Goal: Task Accomplishment & Management: Manage account settings

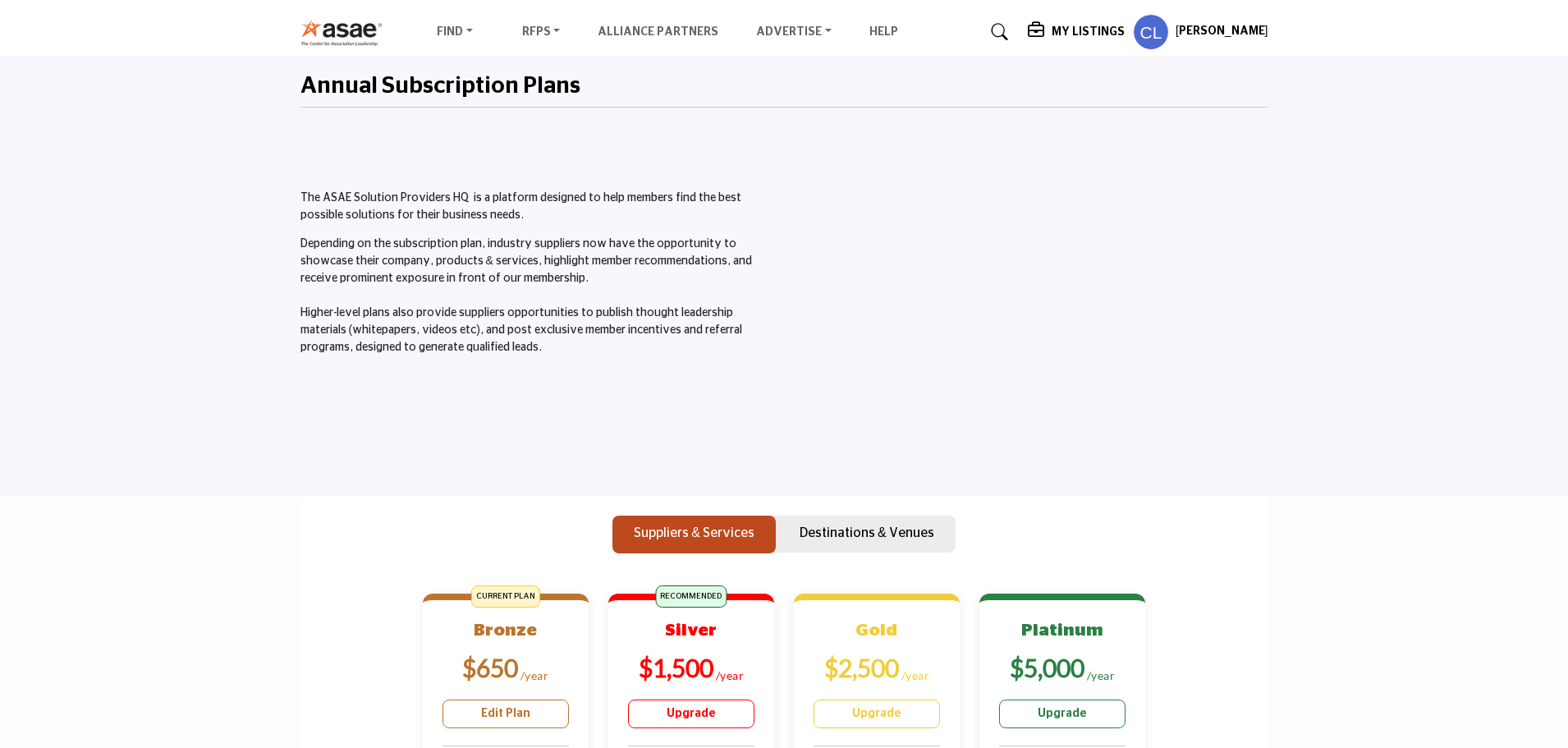
click at [1102, 25] on h5 "My Listings" at bounding box center [1088, 32] width 73 height 15
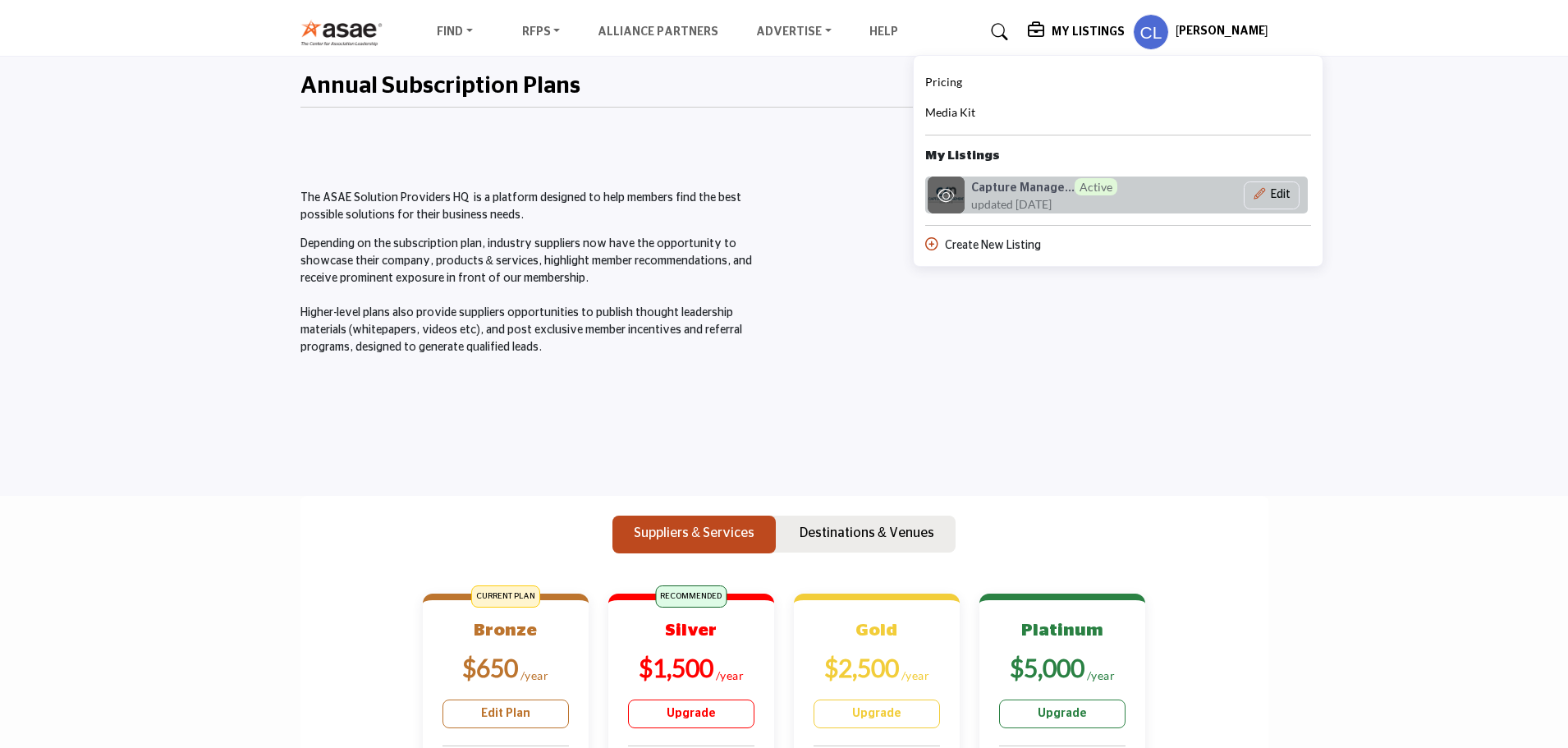
click at [1027, 199] on span "updated [DATE]" at bounding box center [1011, 204] width 80 height 18
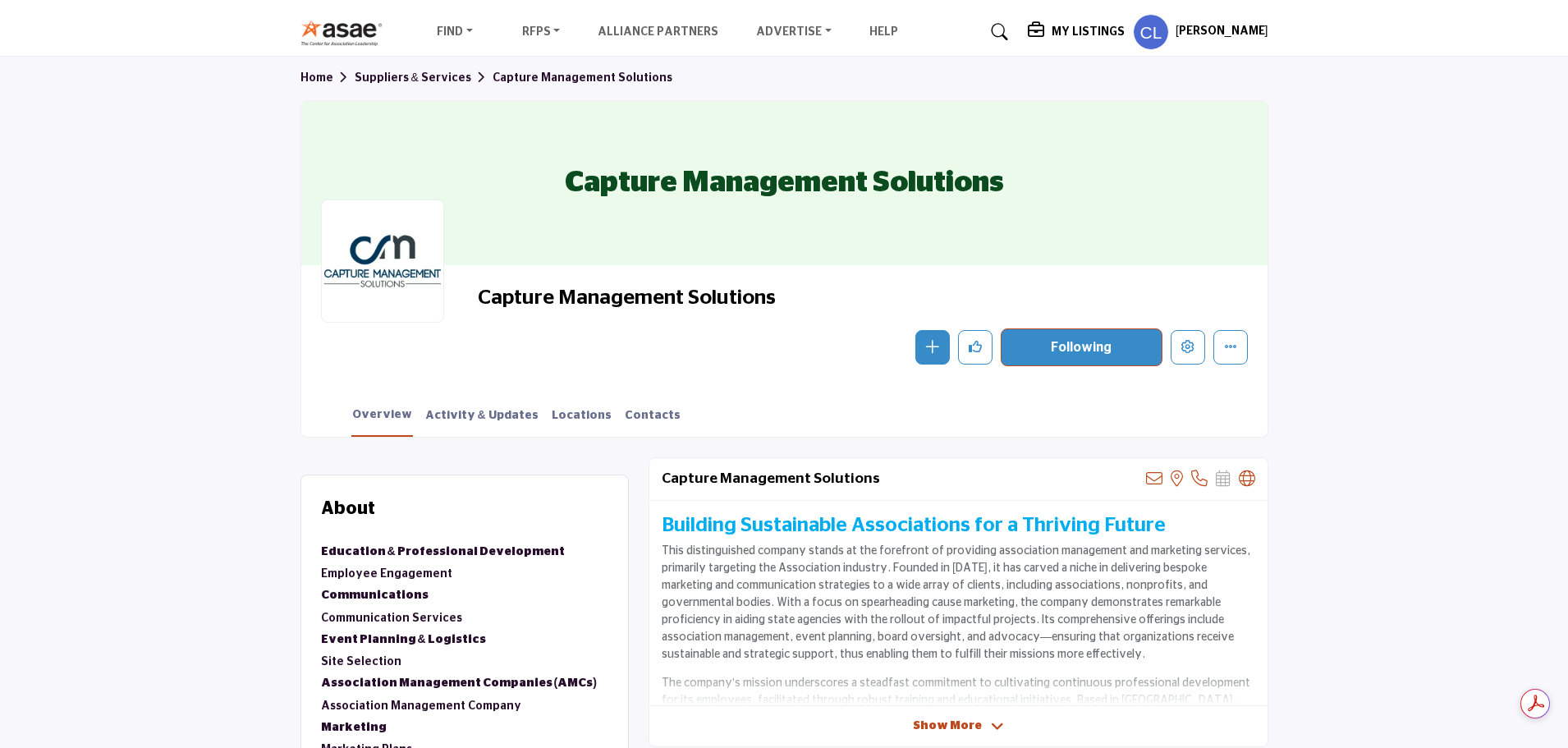
click at [1227, 28] on h5 "[PERSON_NAME]" at bounding box center [1221, 32] width 93 height 17
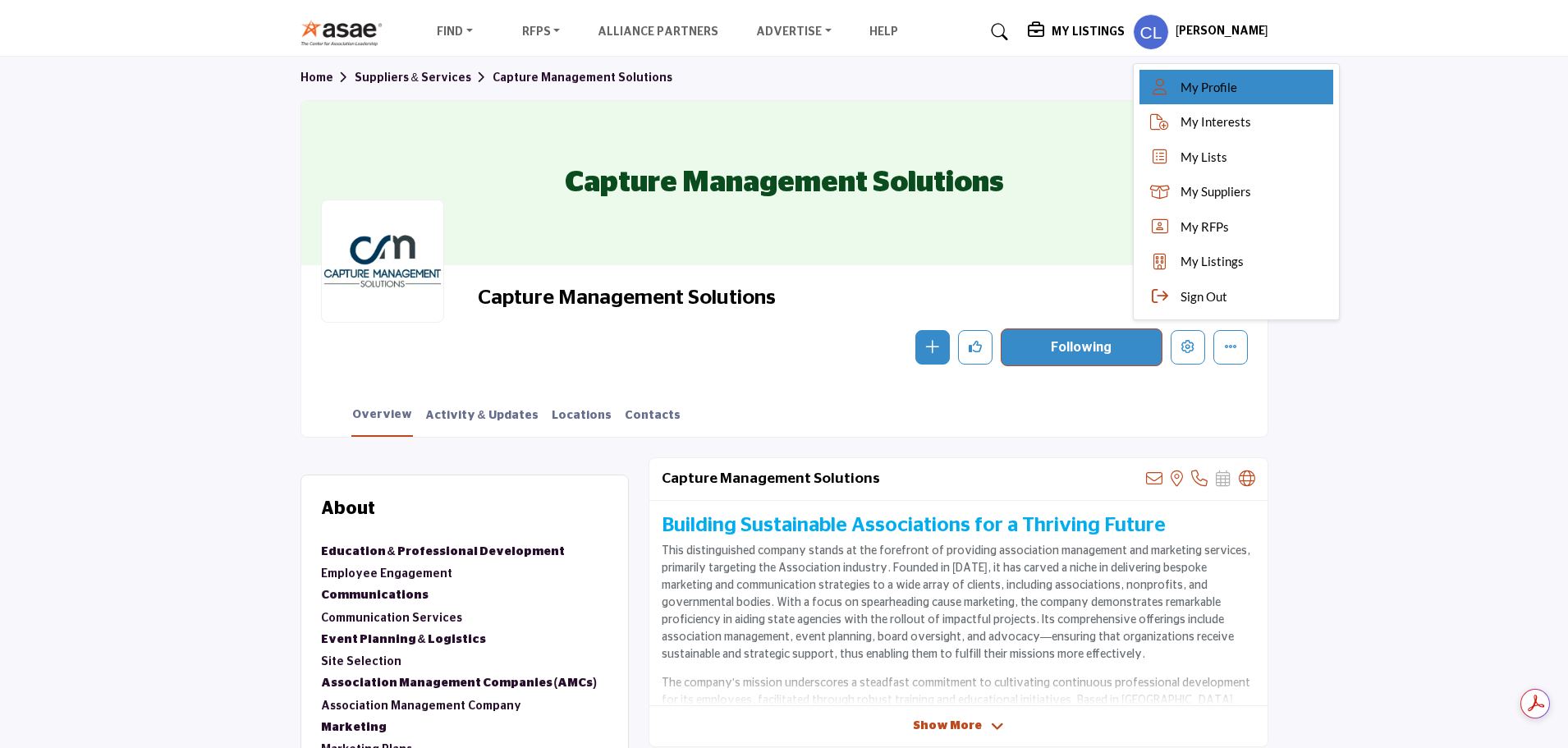
click at [1255, 94] on link "My Profile" at bounding box center [1236, 87] width 193 height 35
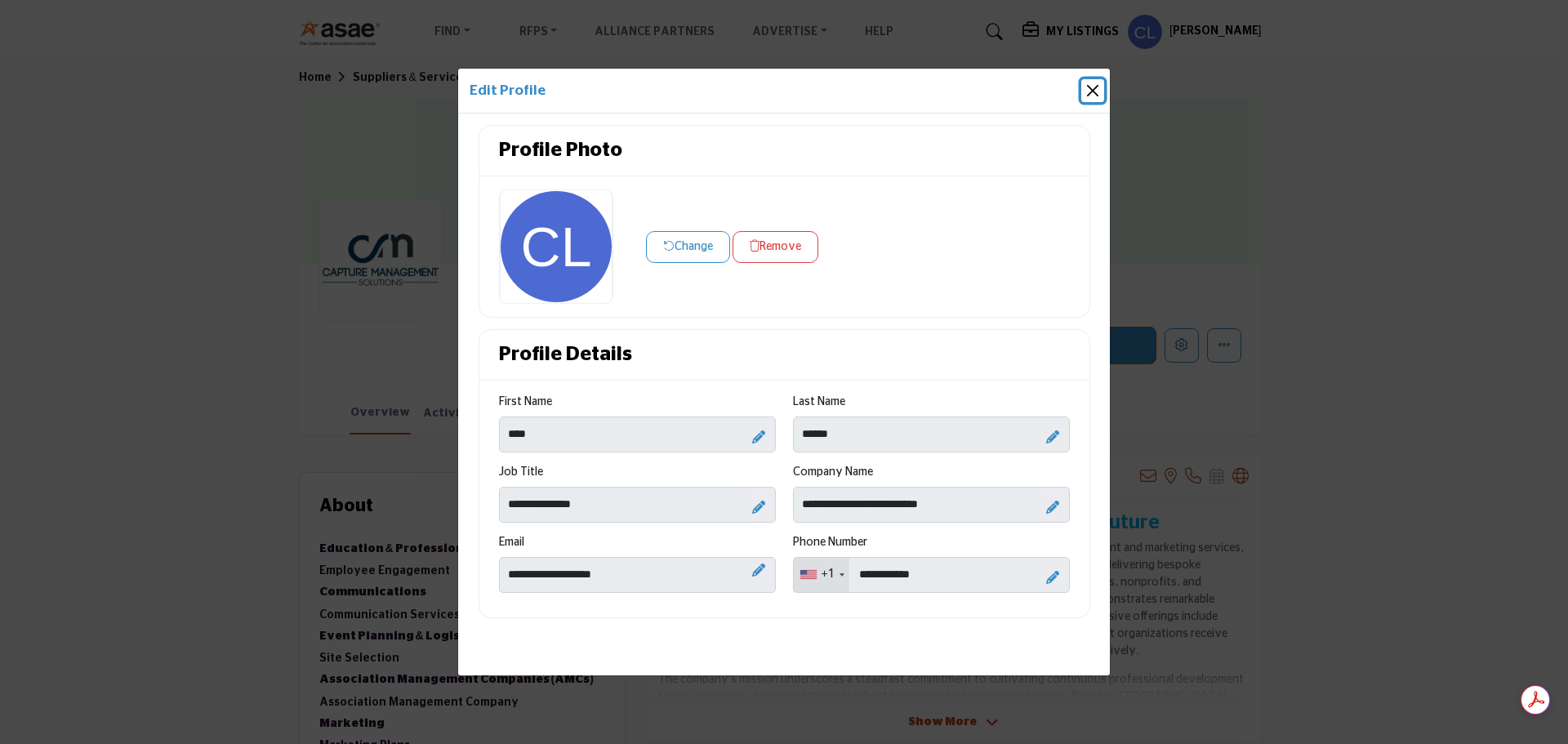
click at [1091, 91] on button "Close" at bounding box center [1093, 90] width 23 height 23
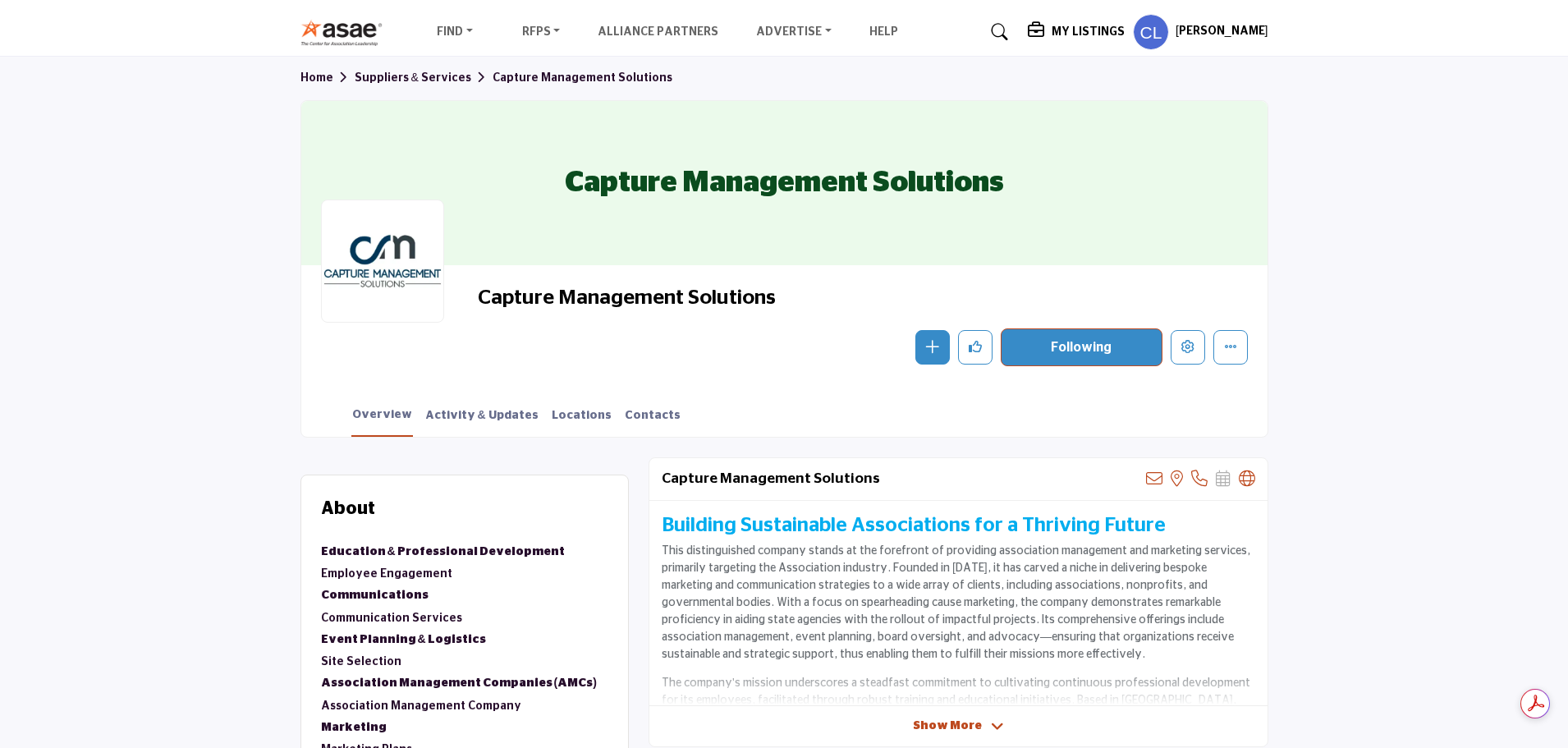
click at [1097, 39] on h5 "My Listings" at bounding box center [1088, 32] width 73 height 15
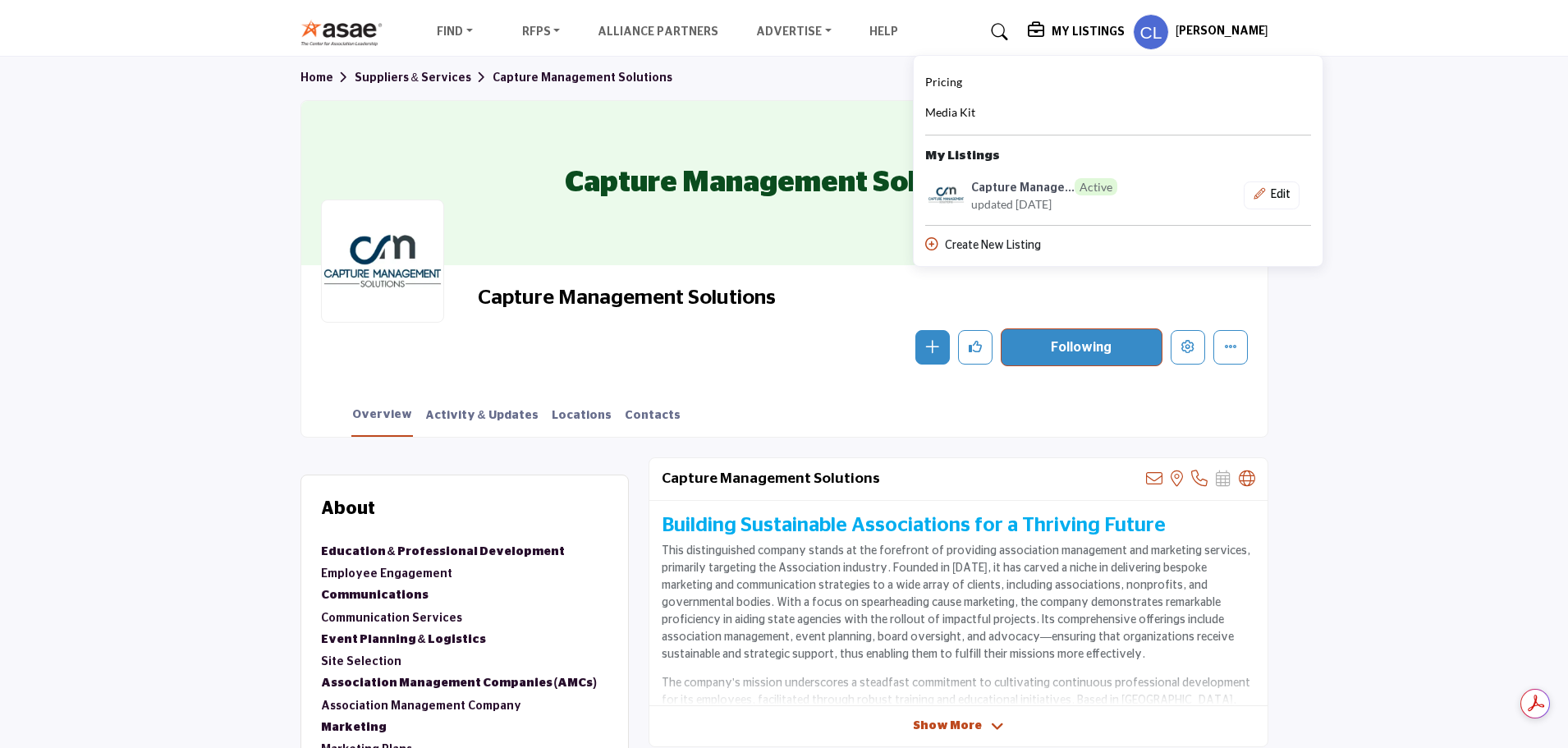
click at [1097, 39] on h5 "My Listings" at bounding box center [1088, 32] width 73 height 15
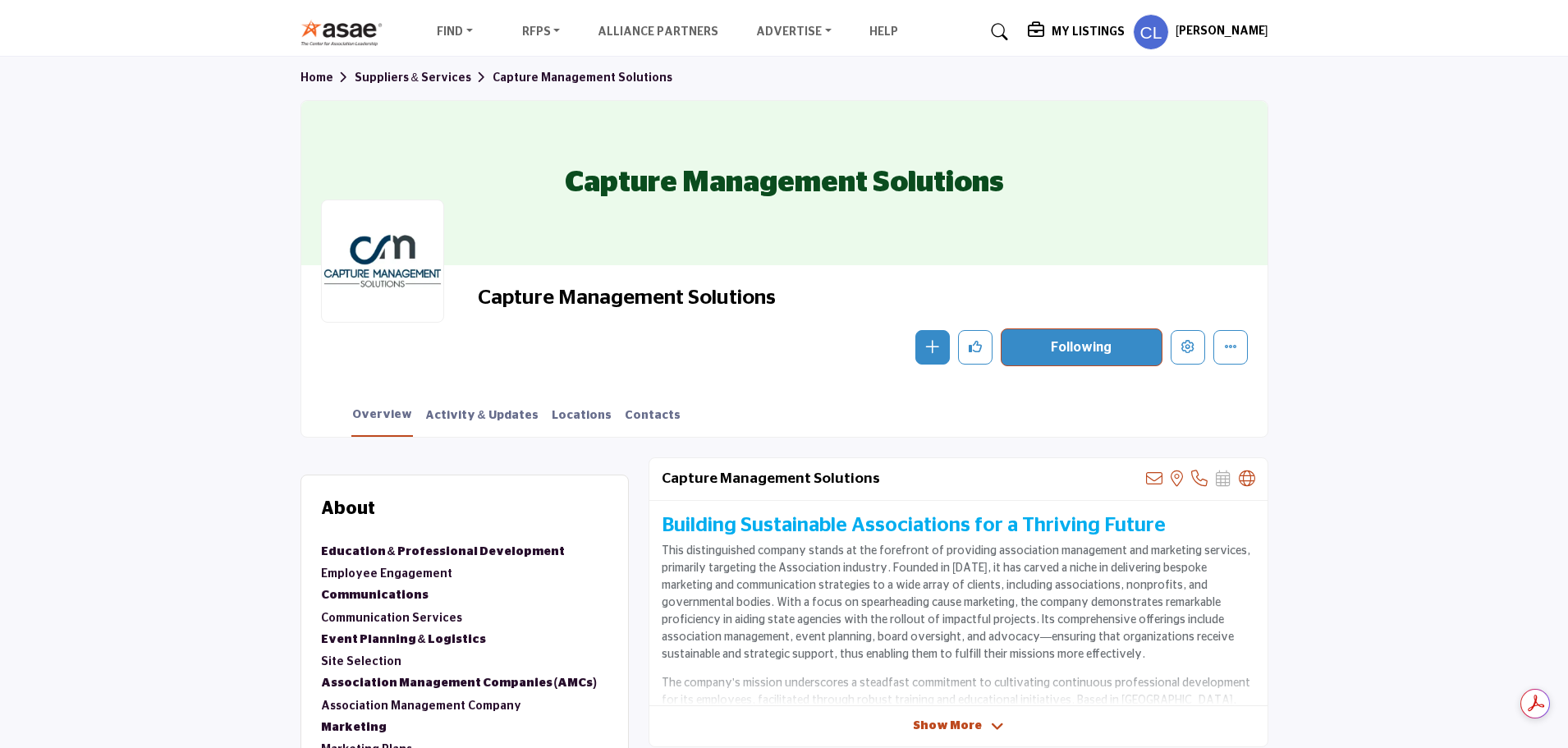
click at [1217, 38] on h5 "[PERSON_NAME]" at bounding box center [1221, 32] width 93 height 17
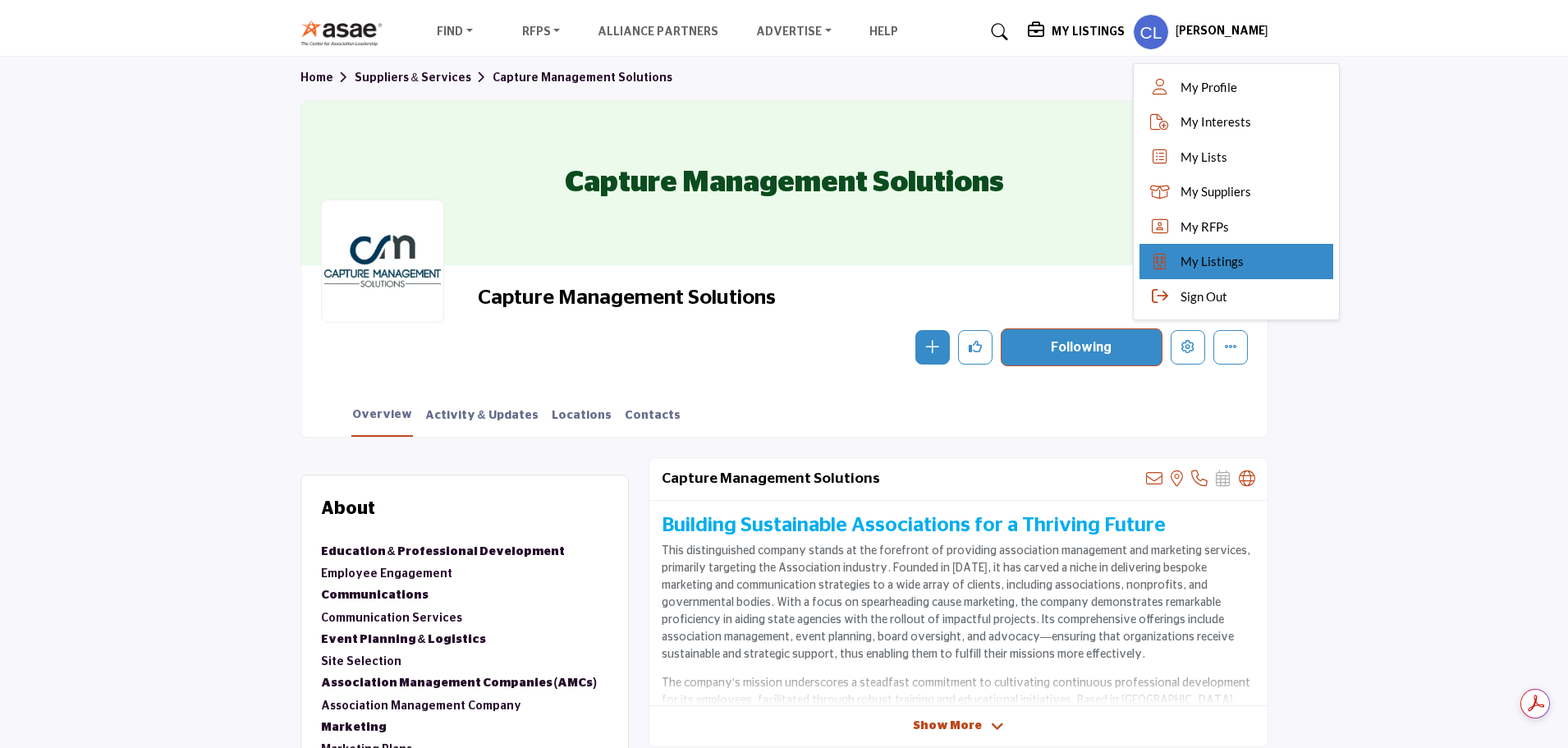
click at [1211, 274] on link "My Listings" at bounding box center [1236, 261] width 193 height 35
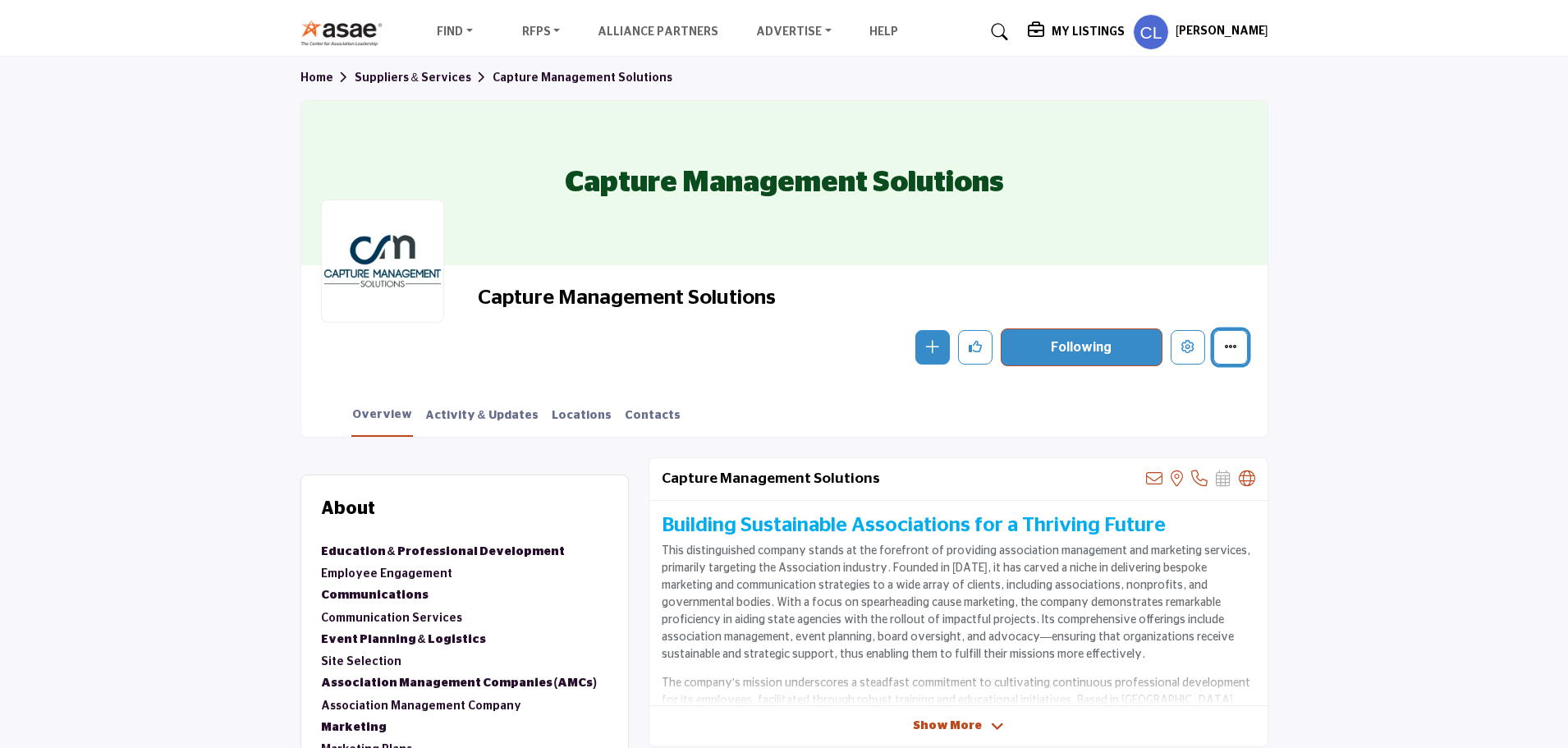
click at [1218, 348] on button "More details" at bounding box center [1230, 347] width 34 height 34
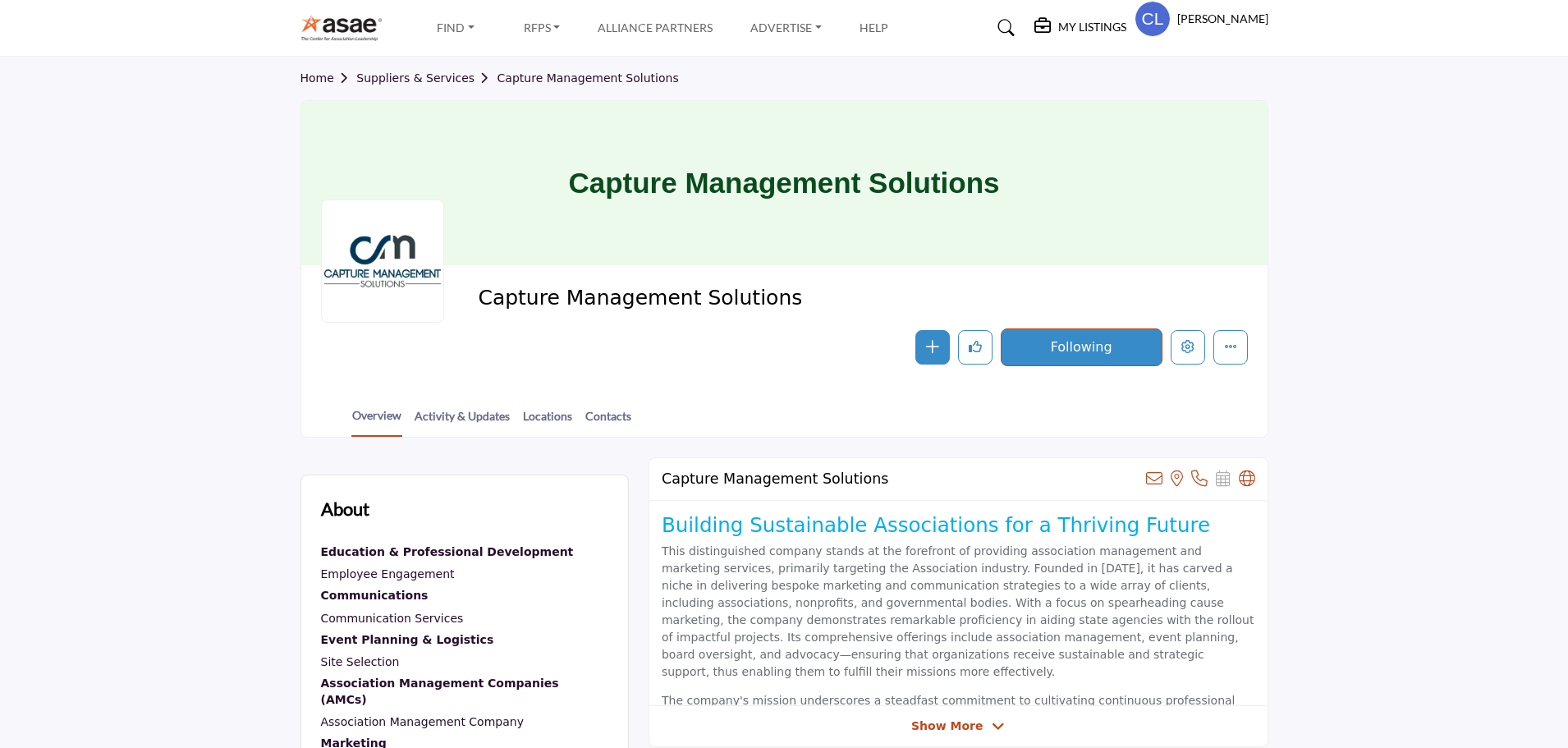
click at [0, 0] on div at bounding box center [0, 0] width 0 height 0
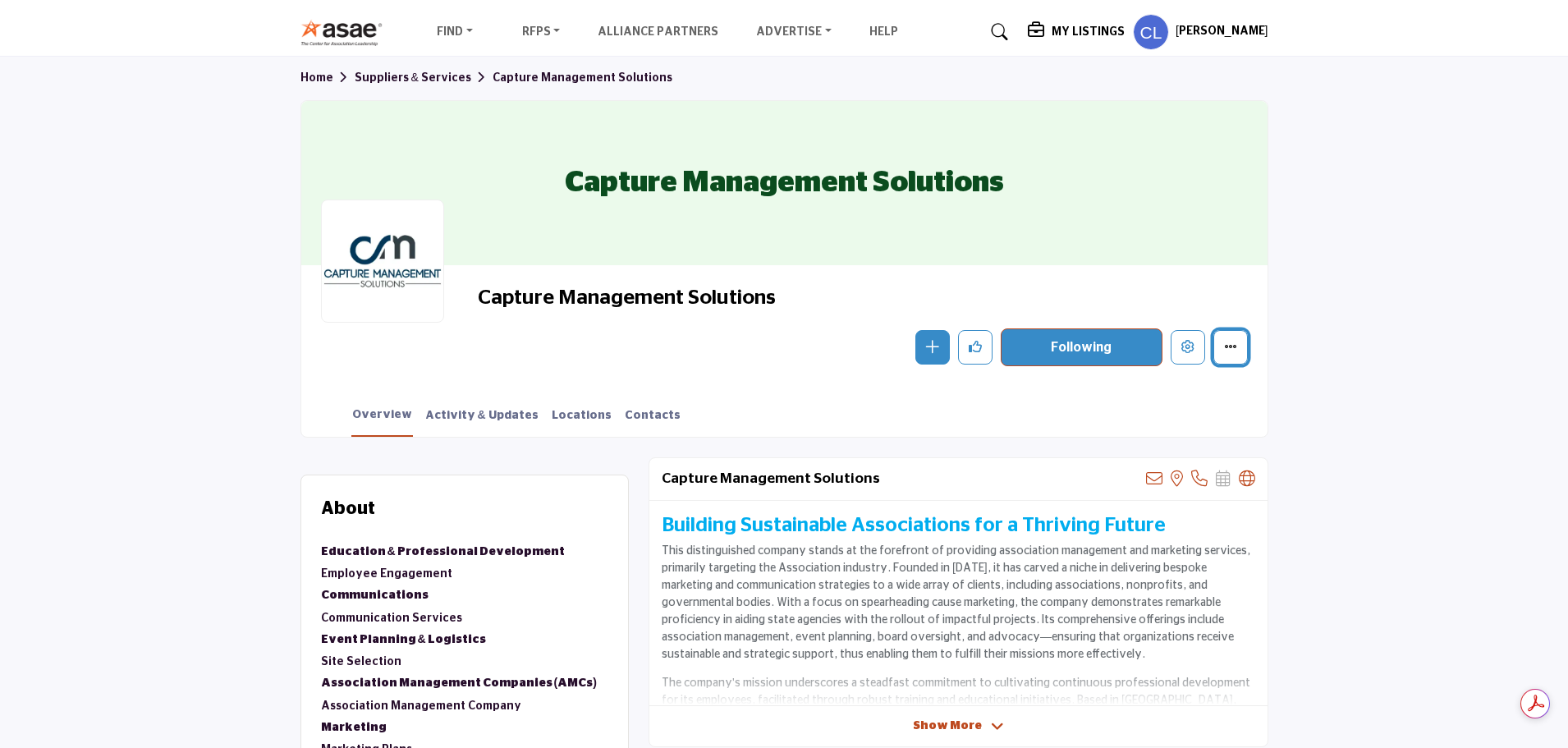
click at [1227, 351] on icon "More details" at bounding box center [1230, 346] width 13 height 13
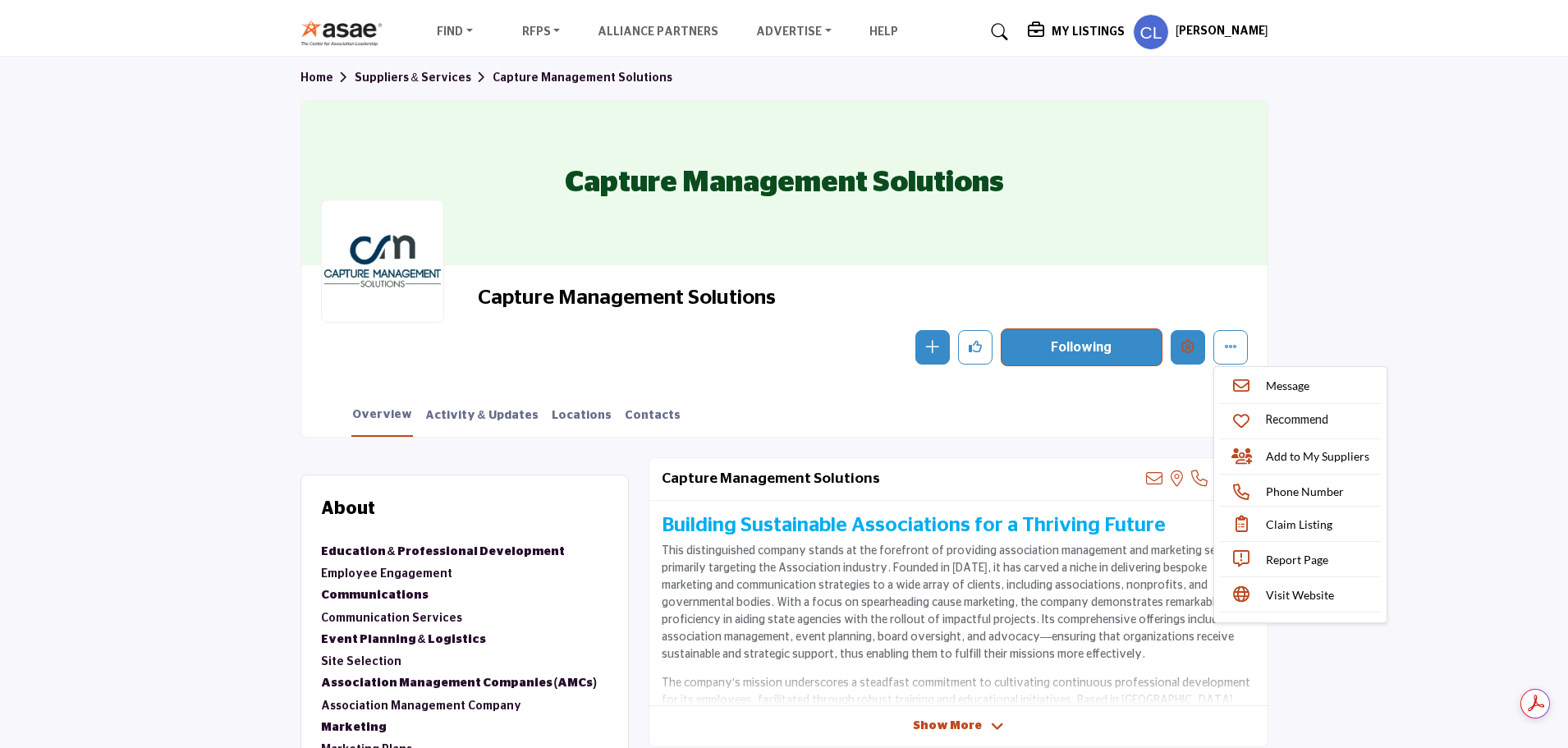
click at [1184, 350] on icon "Edit company" at bounding box center [1187, 346] width 13 height 13
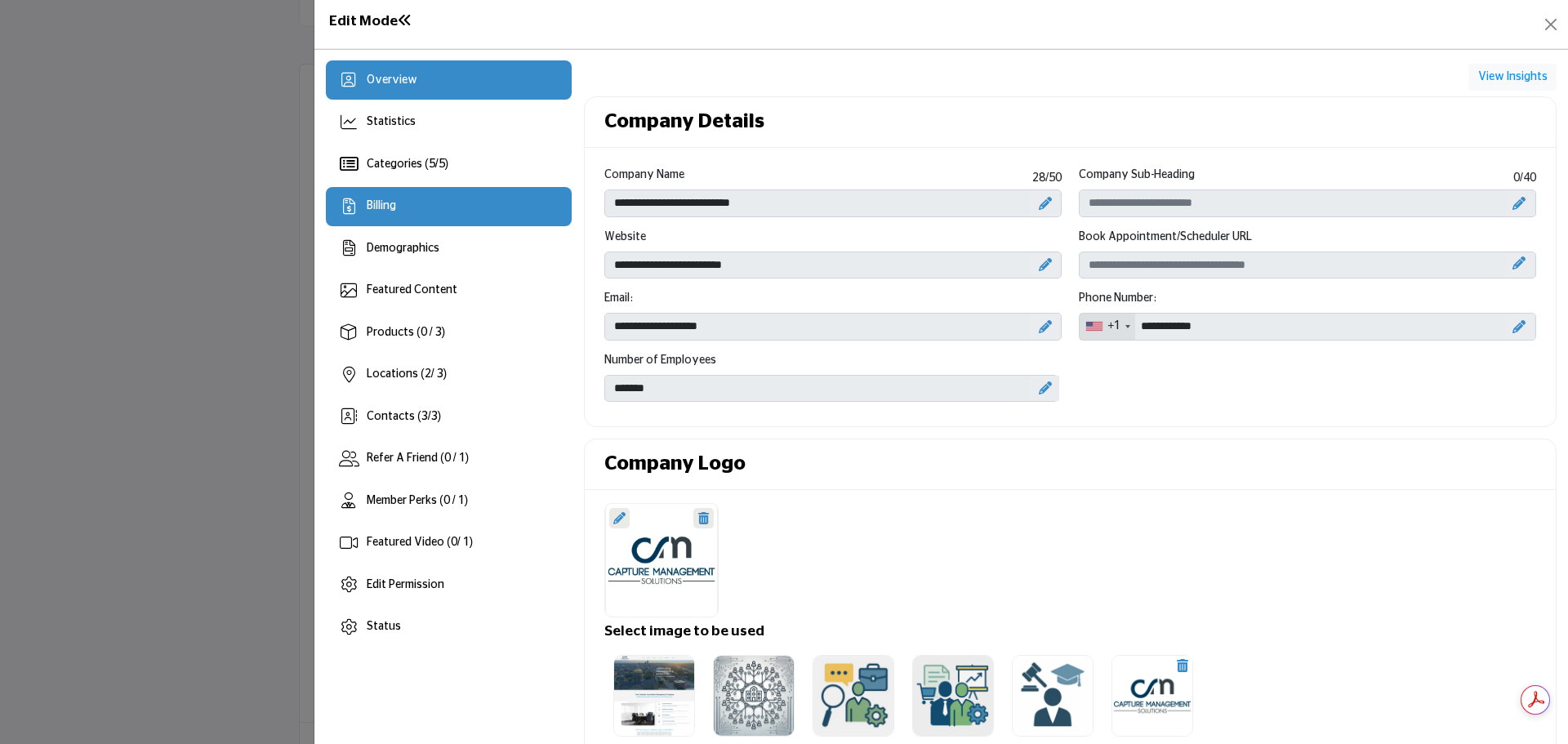
click at [407, 213] on div "Billing" at bounding box center [449, 206] width 246 height 40
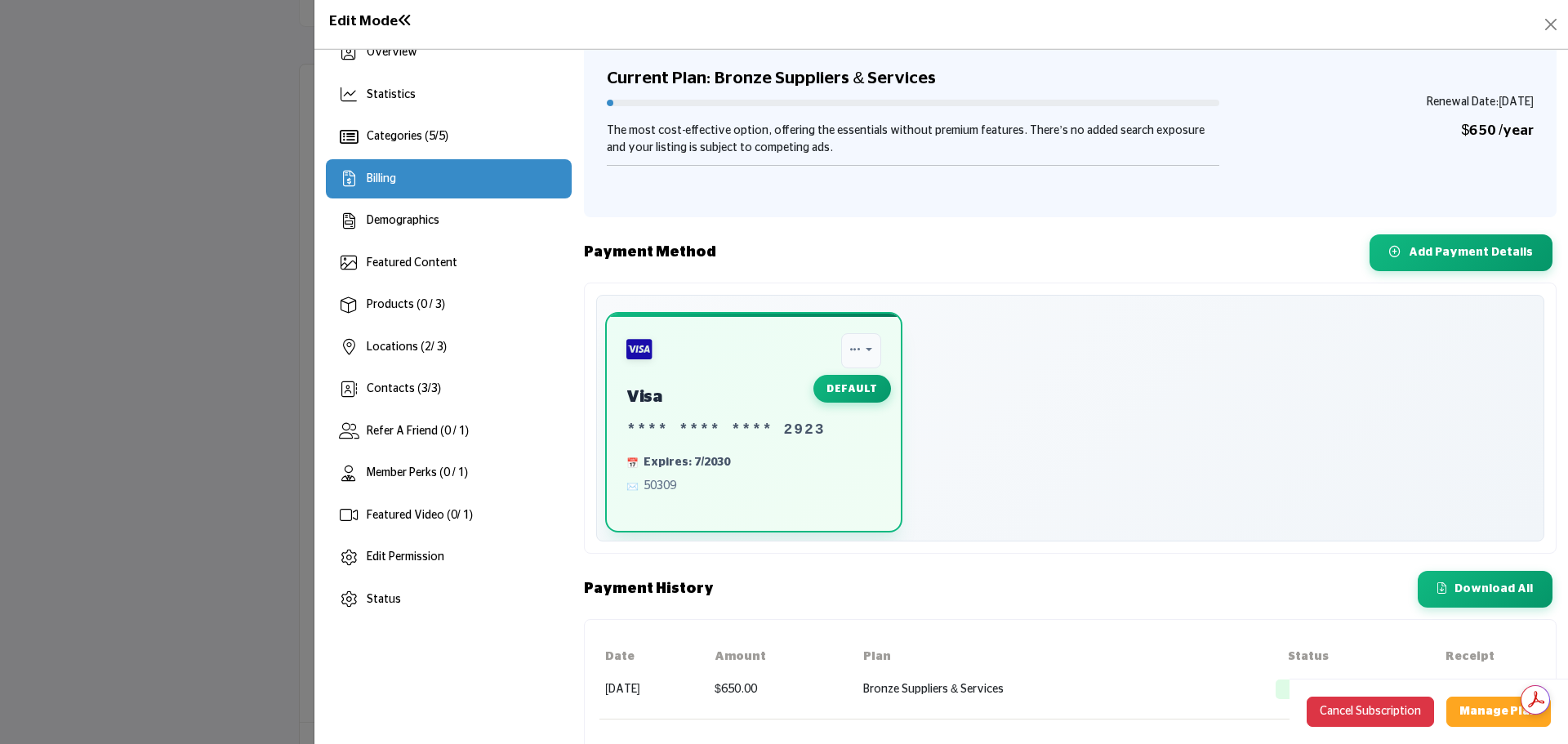
scroll to position [50, 0]
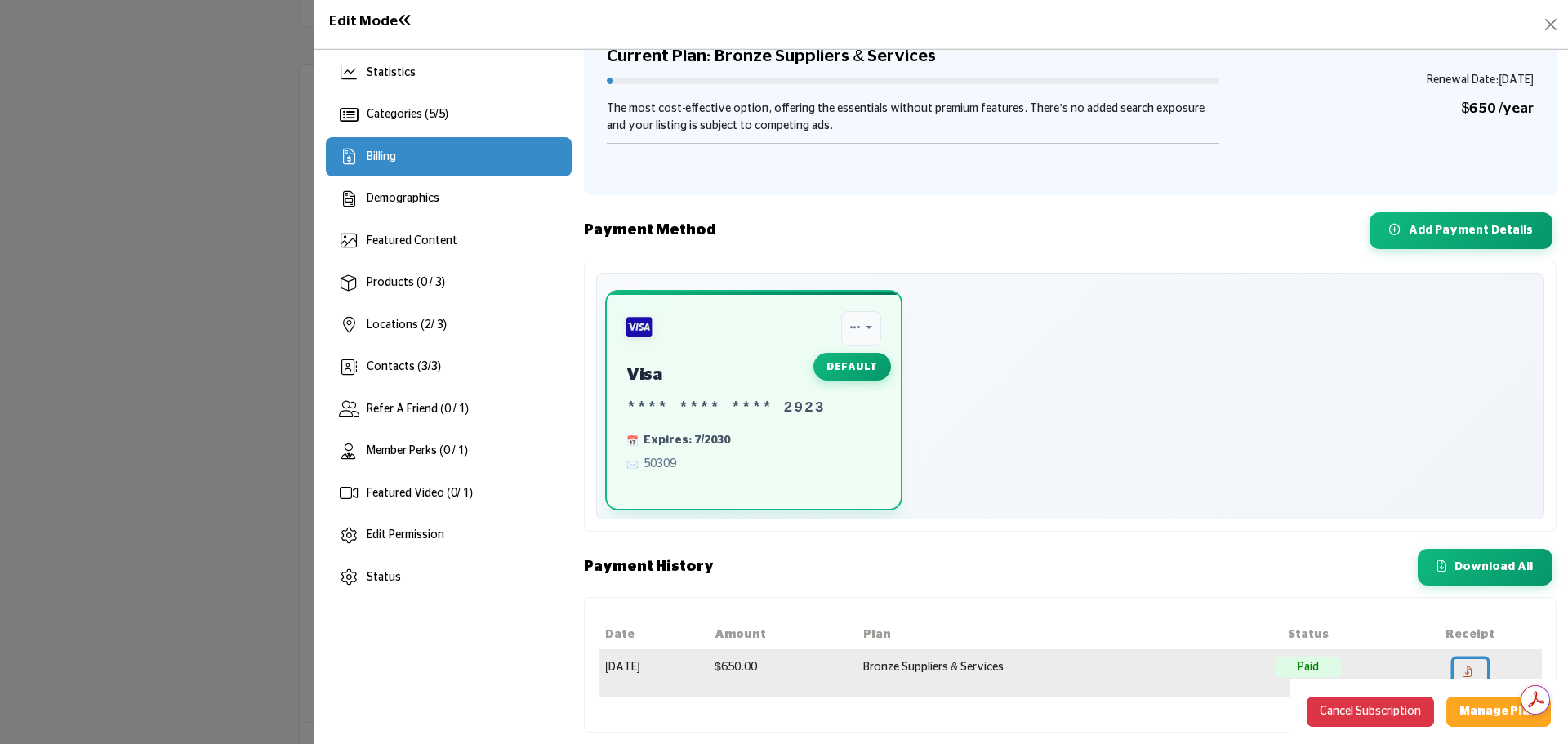
click at [1471, 673] on icon at bounding box center [1467, 671] width 9 height 11
